Goal: Task Accomplishment & Management: Manage account settings

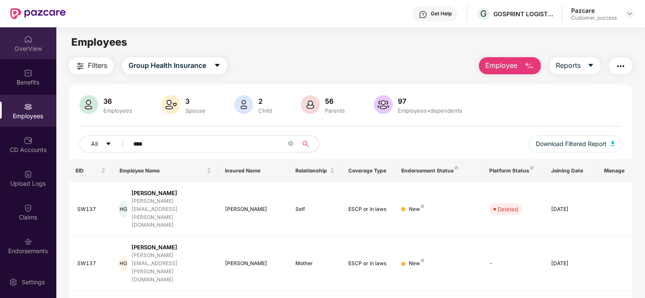
click at [18, 44] on div "OverView" at bounding box center [28, 48] width 56 height 9
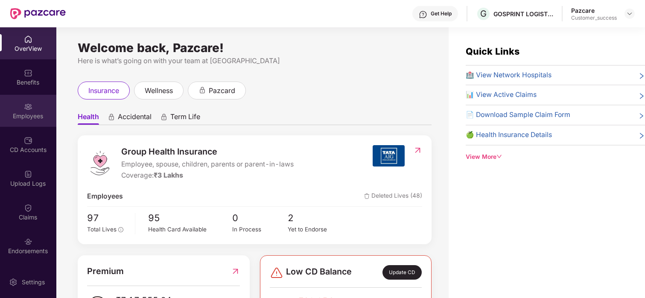
click at [37, 125] on div "Employees" at bounding box center [28, 111] width 56 height 32
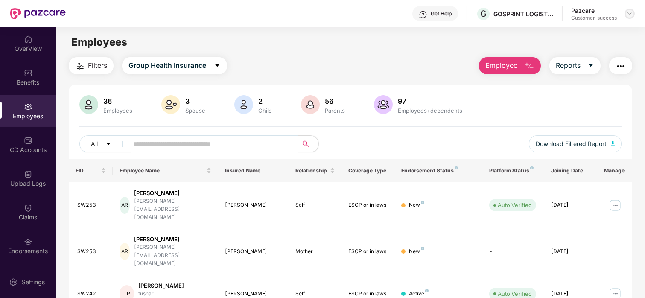
click at [629, 16] on img at bounding box center [629, 13] width 7 height 7
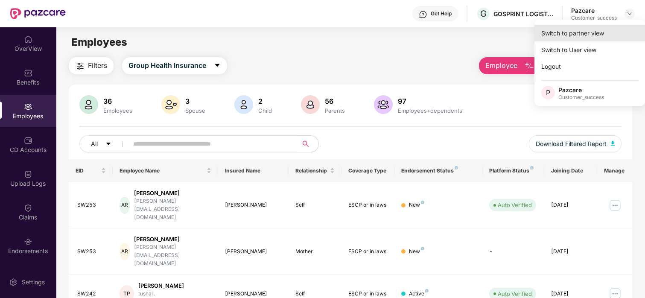
click at [585, 38] on div "Switch to partner view" at bounding box center [589, 33] width 111 height 17
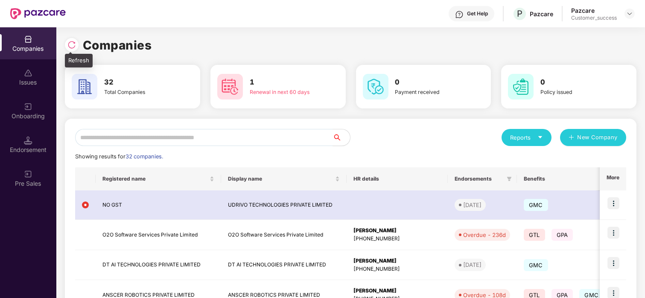
click at [72, 44] on img at bounding box center [71, 45] width 9 height 9
click at [134, 140] on input "text" at bounding box center [204, 137] width 258 height 17
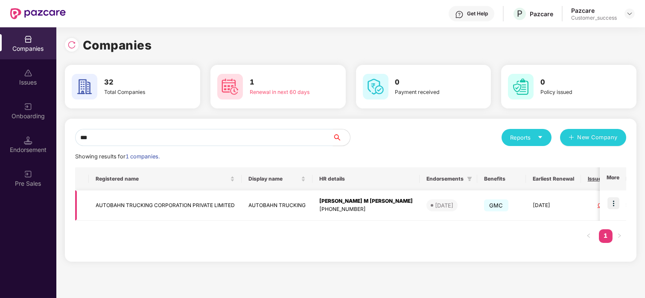
type input "***"
click at [616, 200] on img at bounding box center [613, 203] width 12 height 12
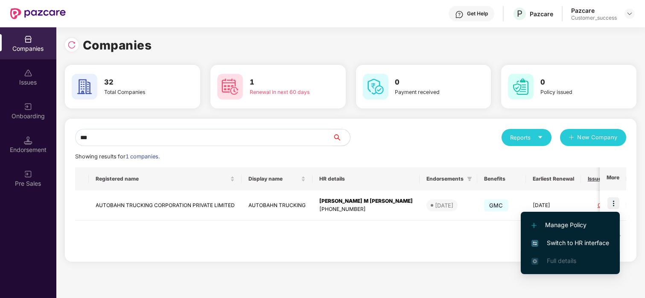
click at [541, 253] on li "Full details" at bounding box center [570, 261] width 99 height 18
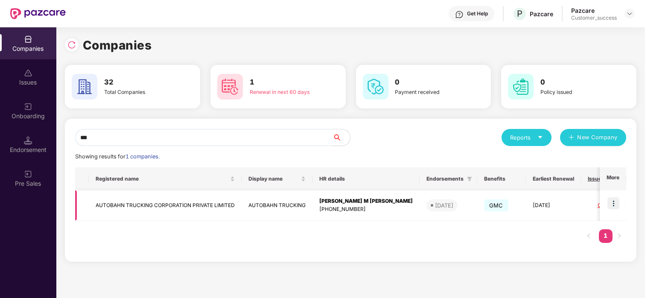
click at [617, 201] on img at bounding box center [613, 203] width 12 height 12
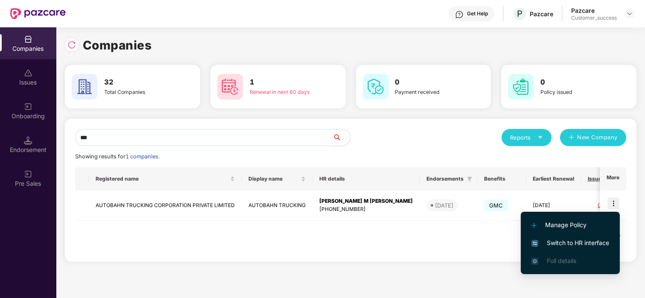
click at [556, 241] on span "Switch to HR interface" at bounding box center [570, 242] width 78 height 9
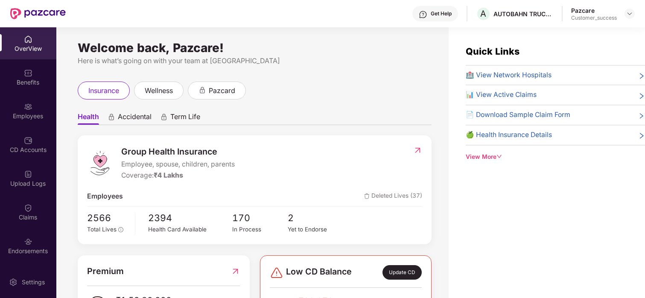
click at [31, 104] on div "Employees" at bounding box center [28, 111] width 56 height 32
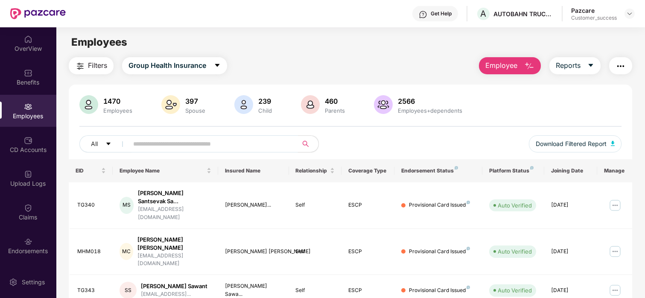
click at [143, 138] on input "text" at bounding box center [209, 143] width 153 height 13
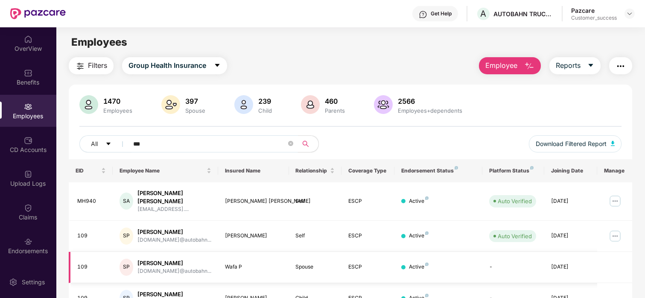
scroll to position [39, 0]
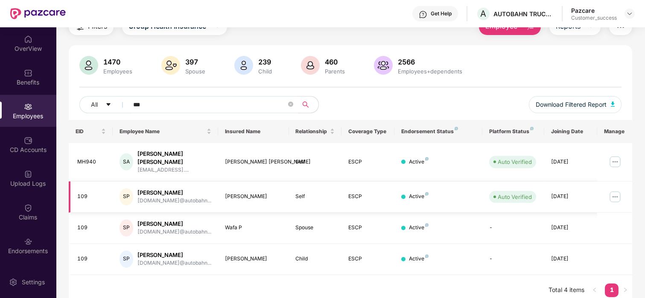
type input "***"
click at [612, 190] on img at bounding box center [615, 197] width 14 height 14
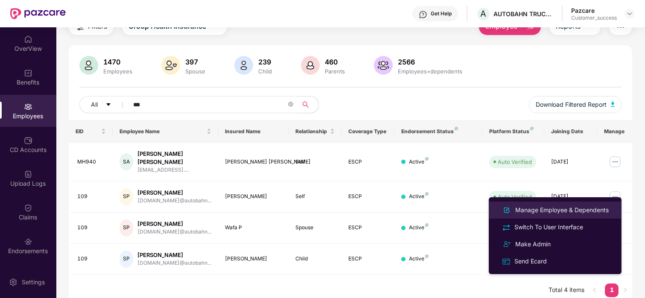
click at [546, 212] on div "Manage Employee & Dependents" at bounding box center [561, 209] width 97 height 9
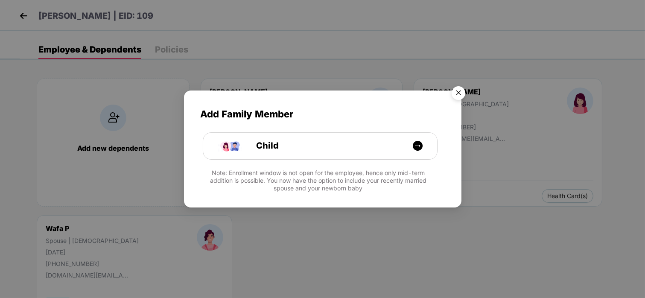
click at [455, 89] on img "Close" at bounding box center [458, 94] width 24 height 24
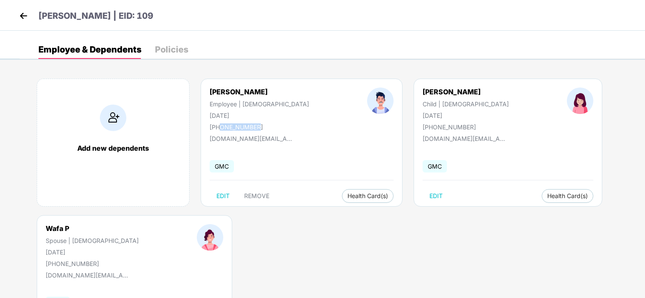
drag, startPoint x: 256, startPoint y: 124, endPoint x: 220, endPoint y: 127, distance: 36.4
click at [220, 127] on div "[PHONE_NUMBER]" at bounding box center [258, 126] width 99 height 7
copy div "9526759894"
